Goal: Browse casually

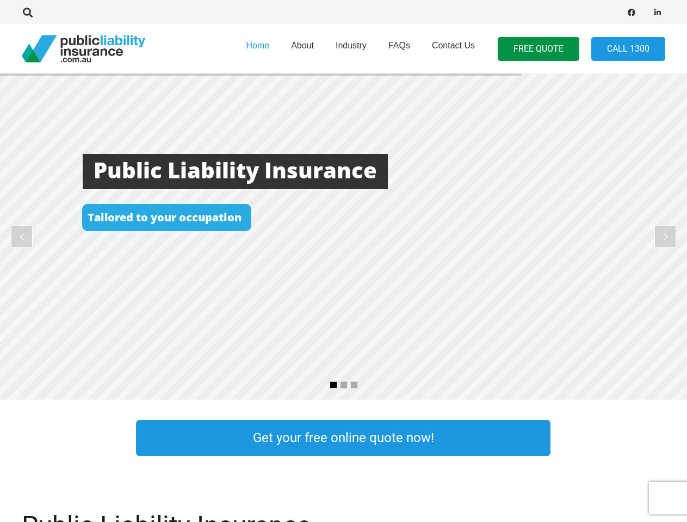
click at [343, 261] on rs-layer at bounding box center [343, 236] width 687 height 326
click at [28, 13] on icon "Search" at bounding box center [28, 13] width 10 height 10
click at [46, 13] on div at bounding box center [195, 12] width 347 height 34
click at [343, 236] on rs-layer at bounding box center [343, 236] width 687 height 326
click at [22, 236] on rs-arrow at bounding box center [22, 237] width 22 height 22
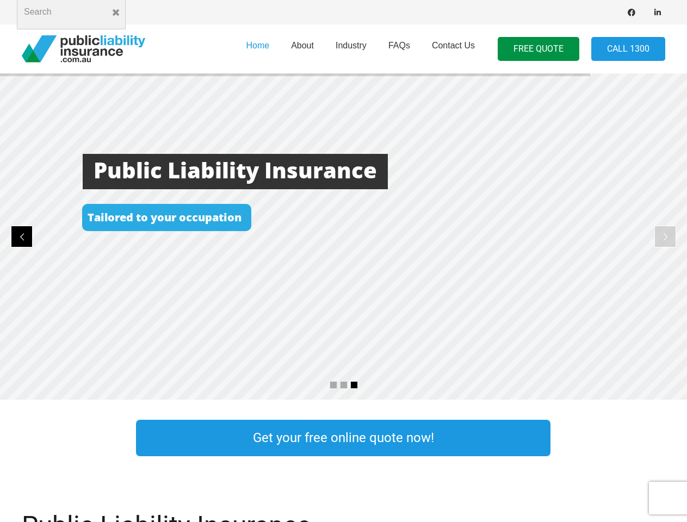
click at [665, 236] on rs-arrow at bounding box center [665, 237] width 22 height 22
click at [333, 385] on rs-bullet at bounding box center [333, 385] width 8 height 8
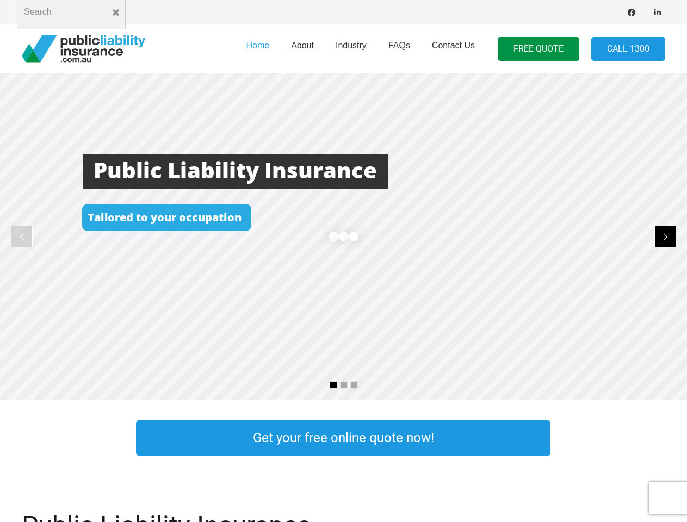
click at [344, 385] on rs-bullet at bounding box center [344, 385] width 8 height 8
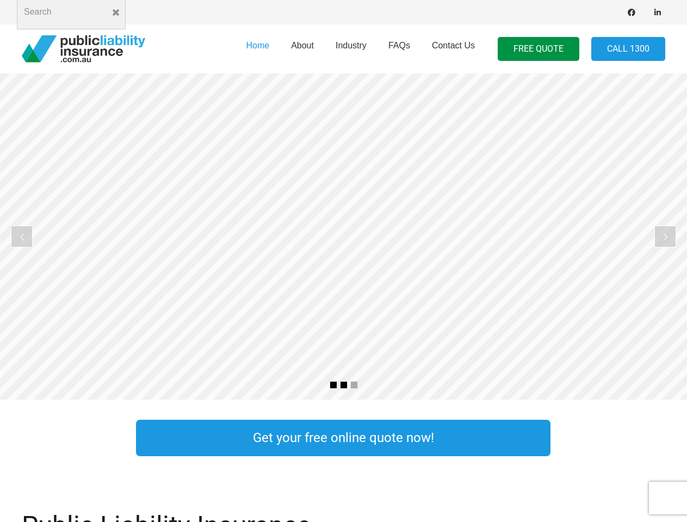
click at [354, 385] on rs-bullet at bounding box center [354, 385] width 8 height 8
click at [343, 236] on rs-slide "Cost Effective Public Liability Insurance Start Your Free Quote Online Now" at bounding box center [343, 236] width 687 height 326
